Goal: Find specific page/section: Find specific page/section

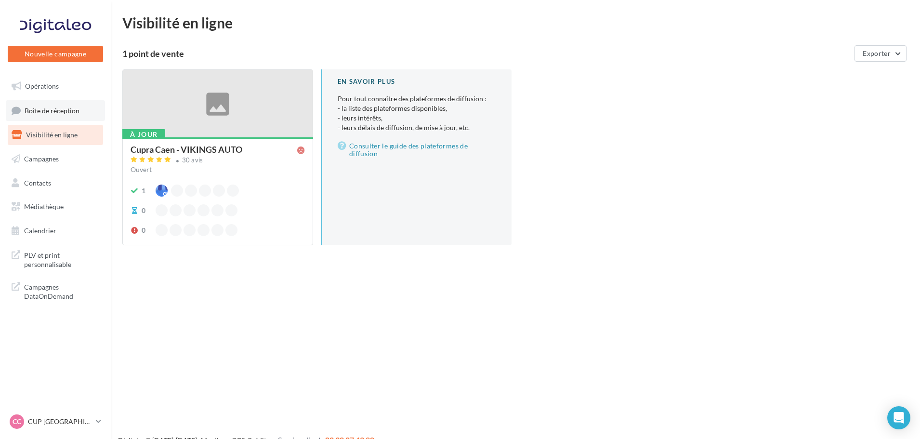
click at [57, 107] on span "Boîte de réception" at bounding box center [52, 110] width 55 height 8
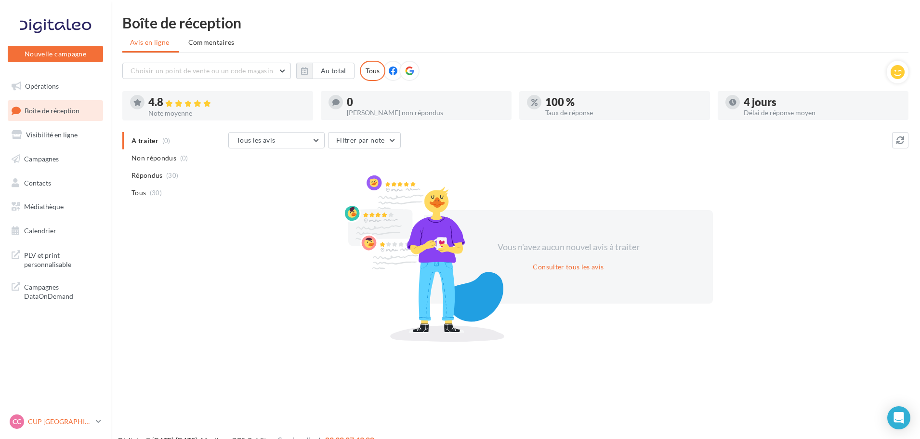
click at [44, 412] on nav "Nouvelle campagne Nouvelle campagne Opérations Boîte de réception Visibilité en…" at bounding box center [55, 219] width 111 height 439
click at [43, 415] on div "CC CUP CAEN cupra_caen" at bounding box center [51, 421] width 82 height 14
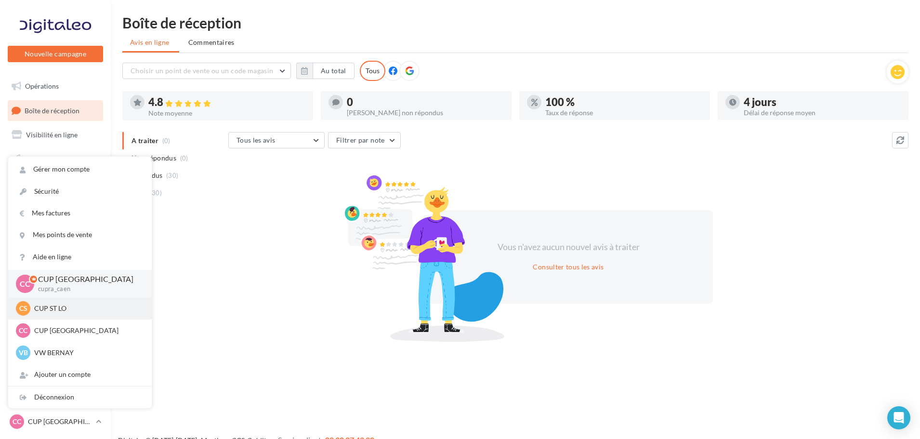
click at [51, 303] on div "CS CUP ST LO cupra-saintlo" at bounding box center [80, 308] width 128 height 14
